Goal: Task Accomplishment & Management: Manage account settings

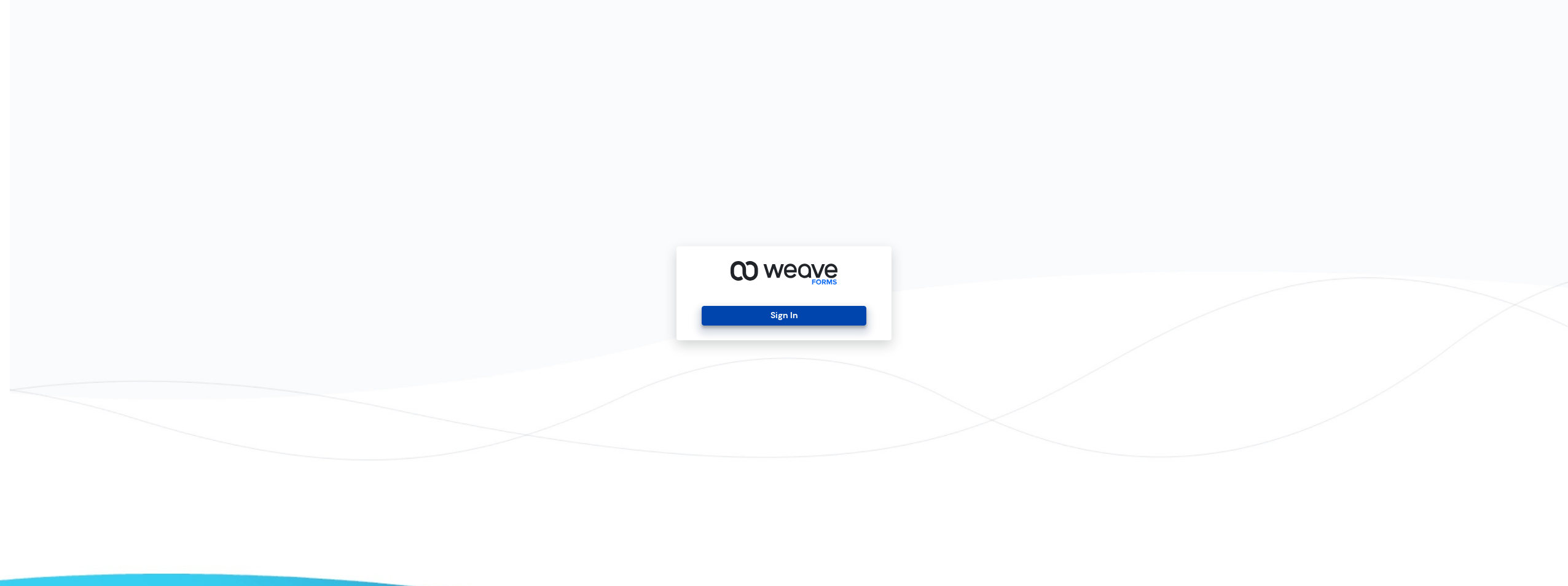
click at [796, 316] on button "Sign In" at bounding box center [783, 315] width 164 height 19
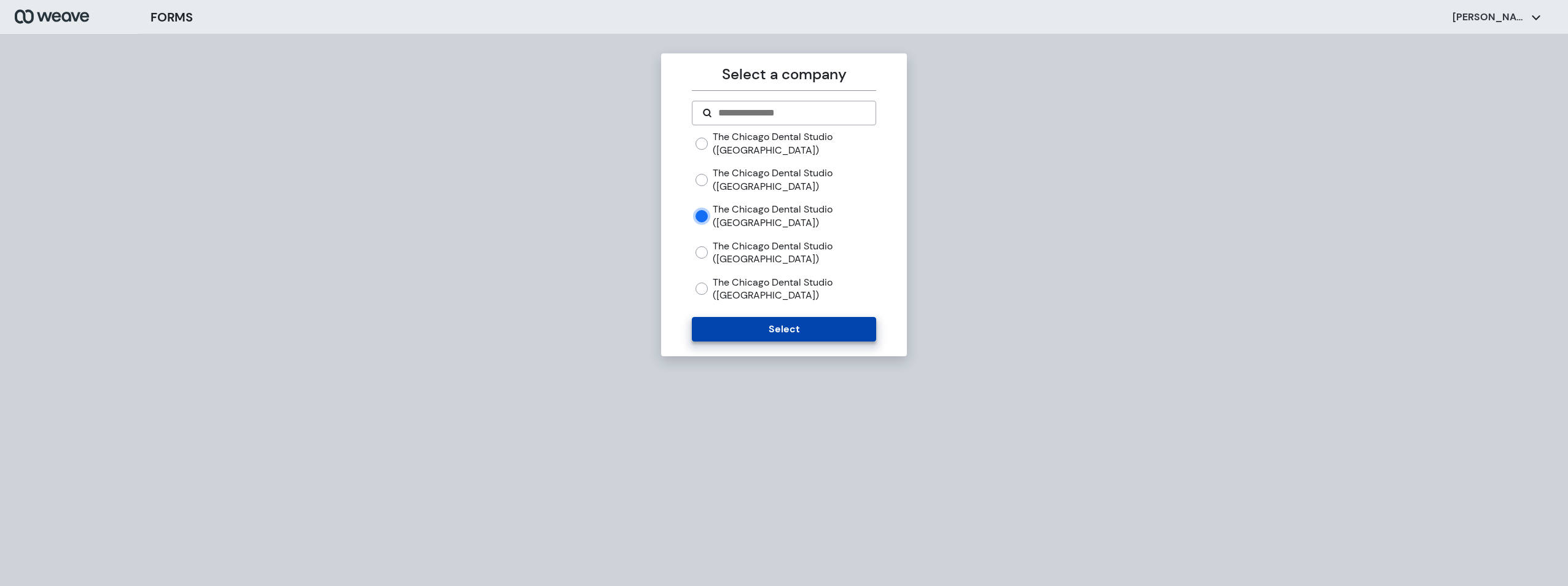
click at [757, 326] on button "Select" at bounding box center [783, 329] width 184 height 25
